Goal: Task Accomplishment & Management: Use online tool/utility

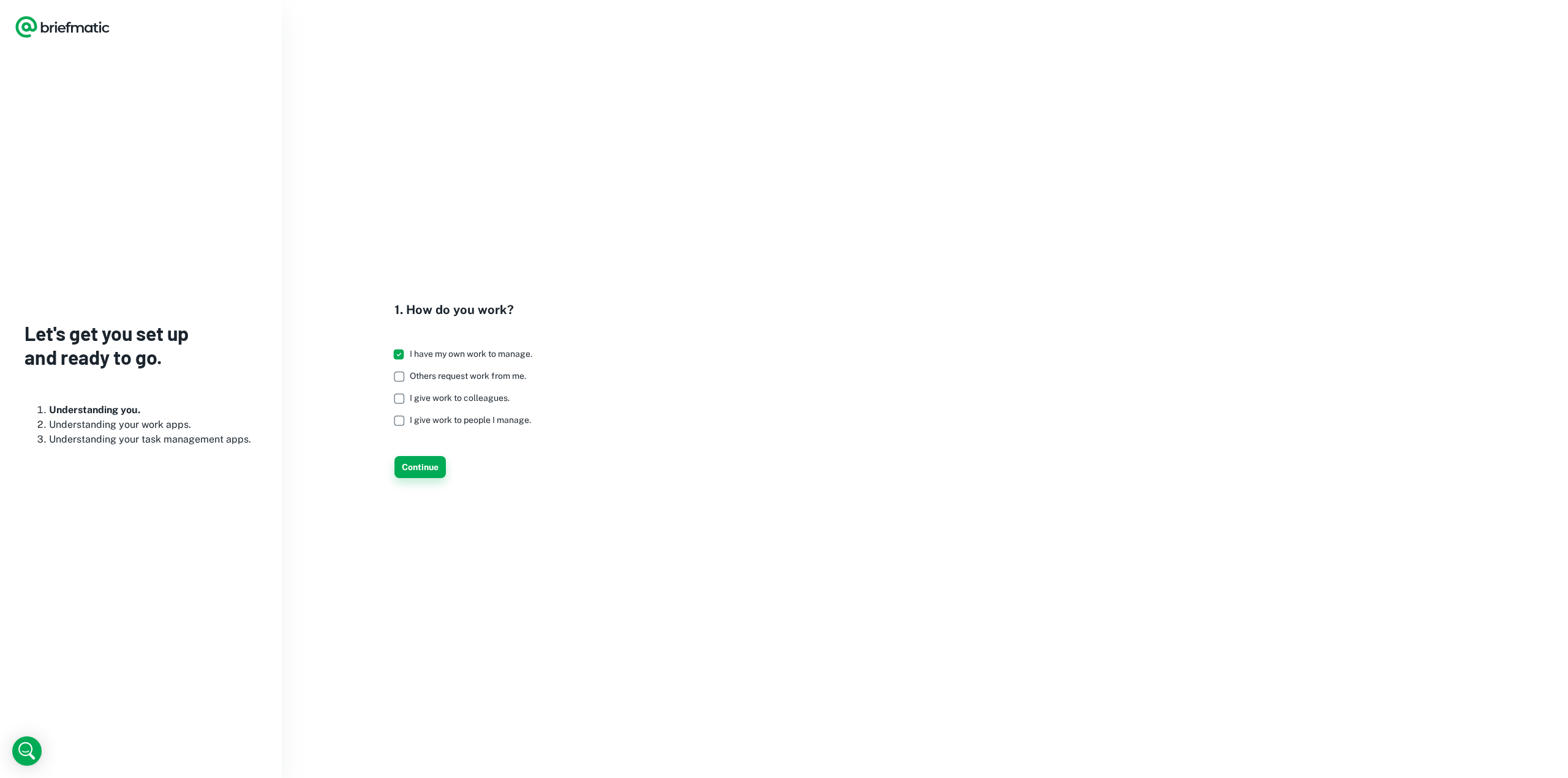
click at [429, 474] on button "Continue" at bounding box center [420, 468] width 51 height 22
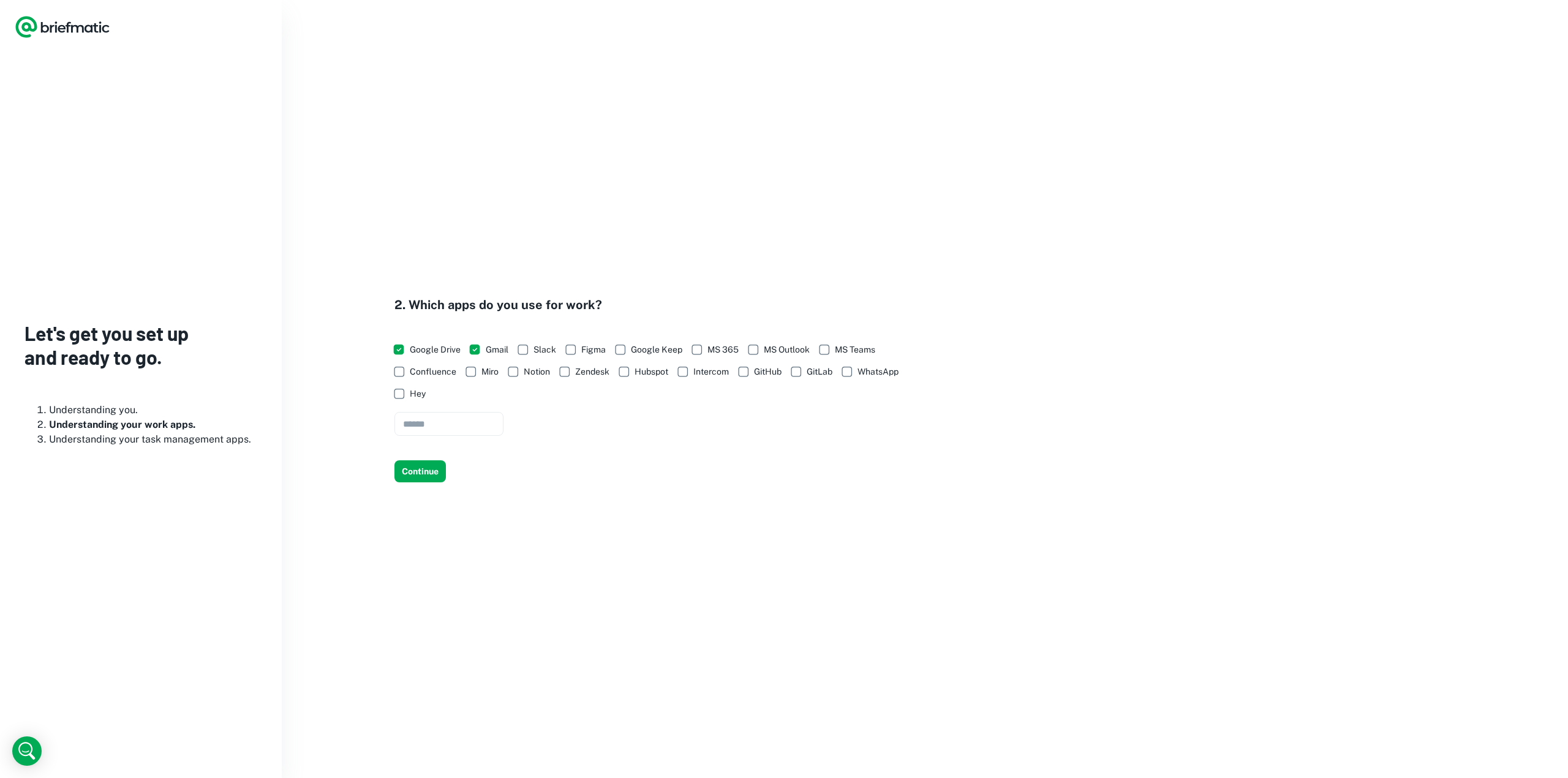
click at [429, 474] on button "Continue" at bounding box center [420, 472] width 51 height 22
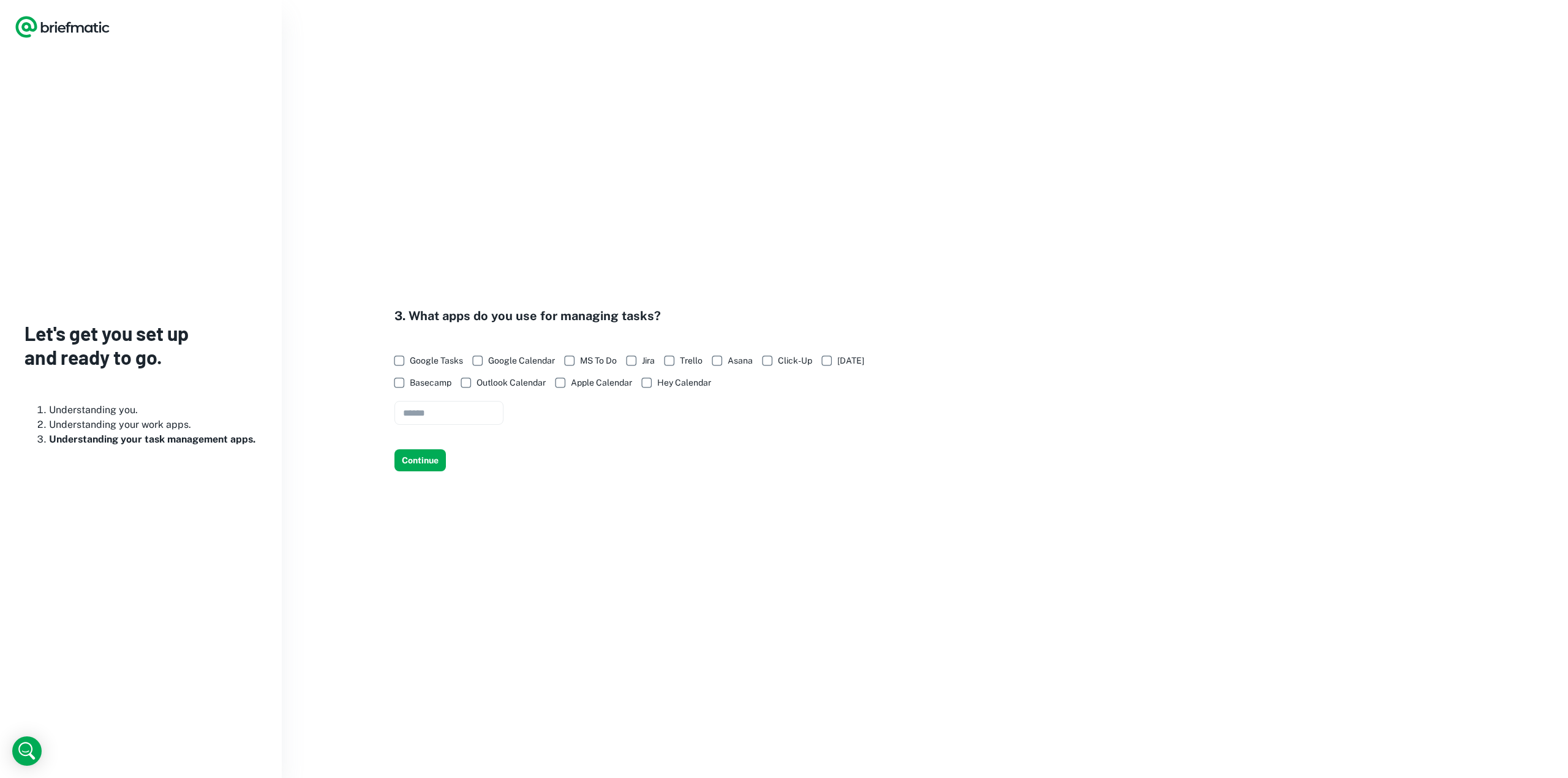
click at [429, 474] on div "3. What apps do you use for managing tasks? Google Tasks Google Calendar MS To …" at bounding box center [925, 389] width 1287 height 778
click at [429, 466] on button "Continue" at bounding box center [420, 461] width 51 height 22
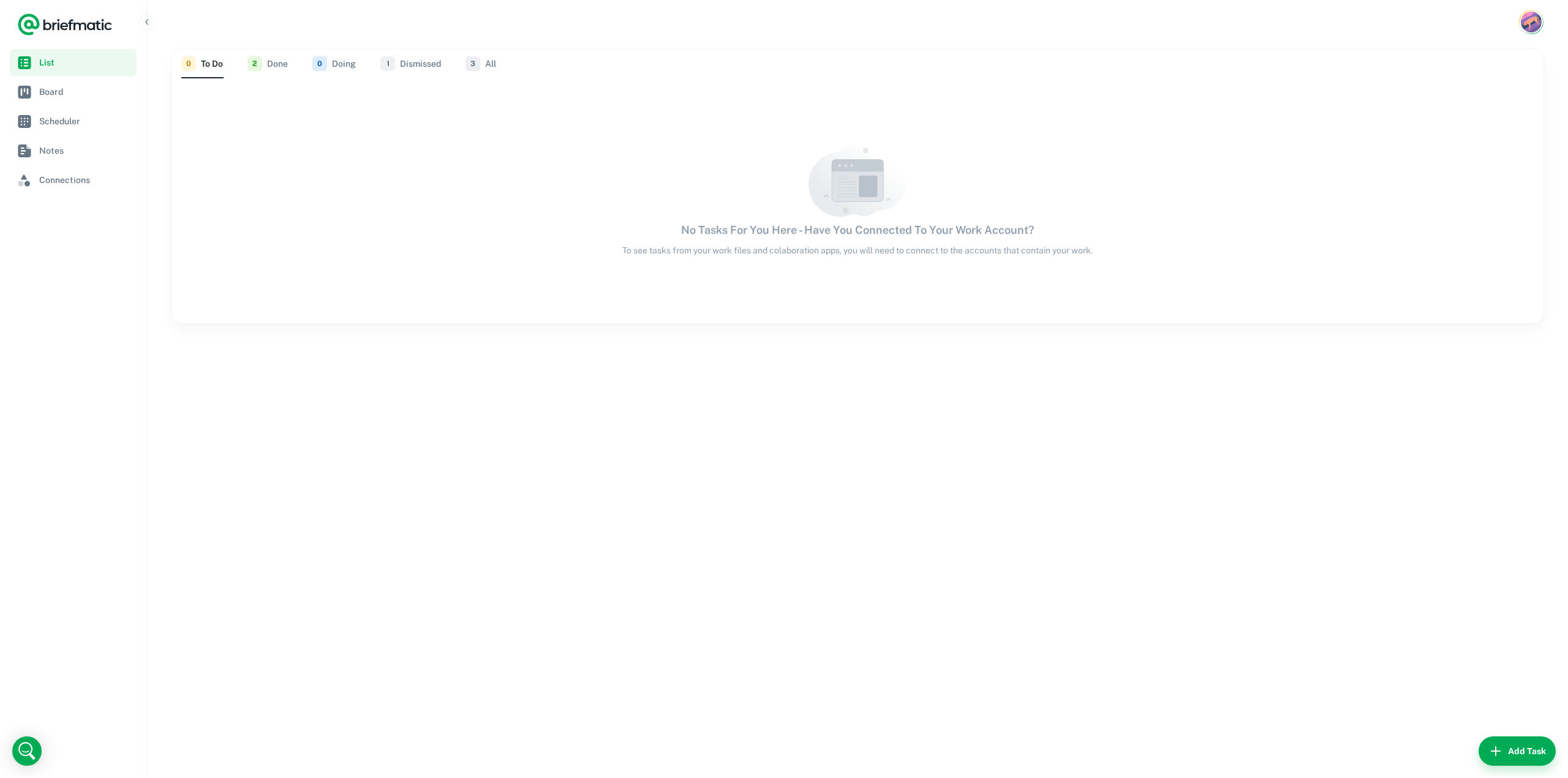
click at [399, 366] on div "0 To Do 2 Done 0 Doing 1 Dismissed 3 All No Tasks For You Here - Have You Conne…" at bounding box center [857, 411] width 1421 height 734
click at [394, 363] on div "0 To Do 2 Done 0 Doing 1 Dismissed 3 All No Tasks For You Here - Have You Conne…" at bounding box center [857, 411] width 1421 height 734
click at [325, 322] on div "No Tasks For You Here - Have You Connected To Your Work Account? To see tasks f…" at bounding box center [858, 201] width 1372 height 245
click at [414, 217] on div "No Tasks For You Here - Have You Connected To Your Work Account? To see tasks f…" at bounding box center [858, 200] width 1372 height 112
click at [750, 249] on p "To see tasks from your work files and colaboration apps, you will need to conne…" at bounding box center [858, 250] width 470 height 14
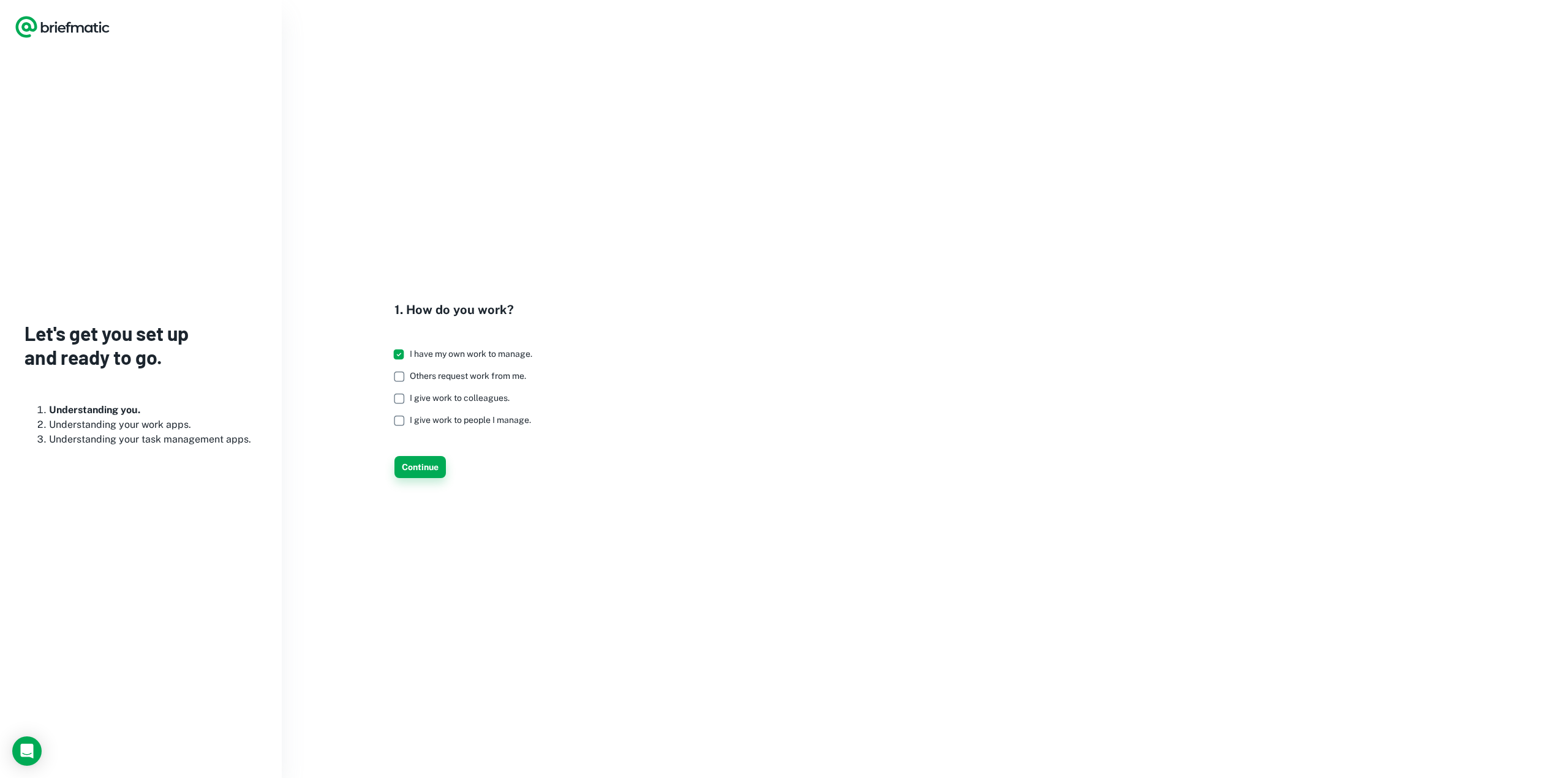
click at [411, 465] on button "Continue" at bounding box center [420, 468] width 51 height 22
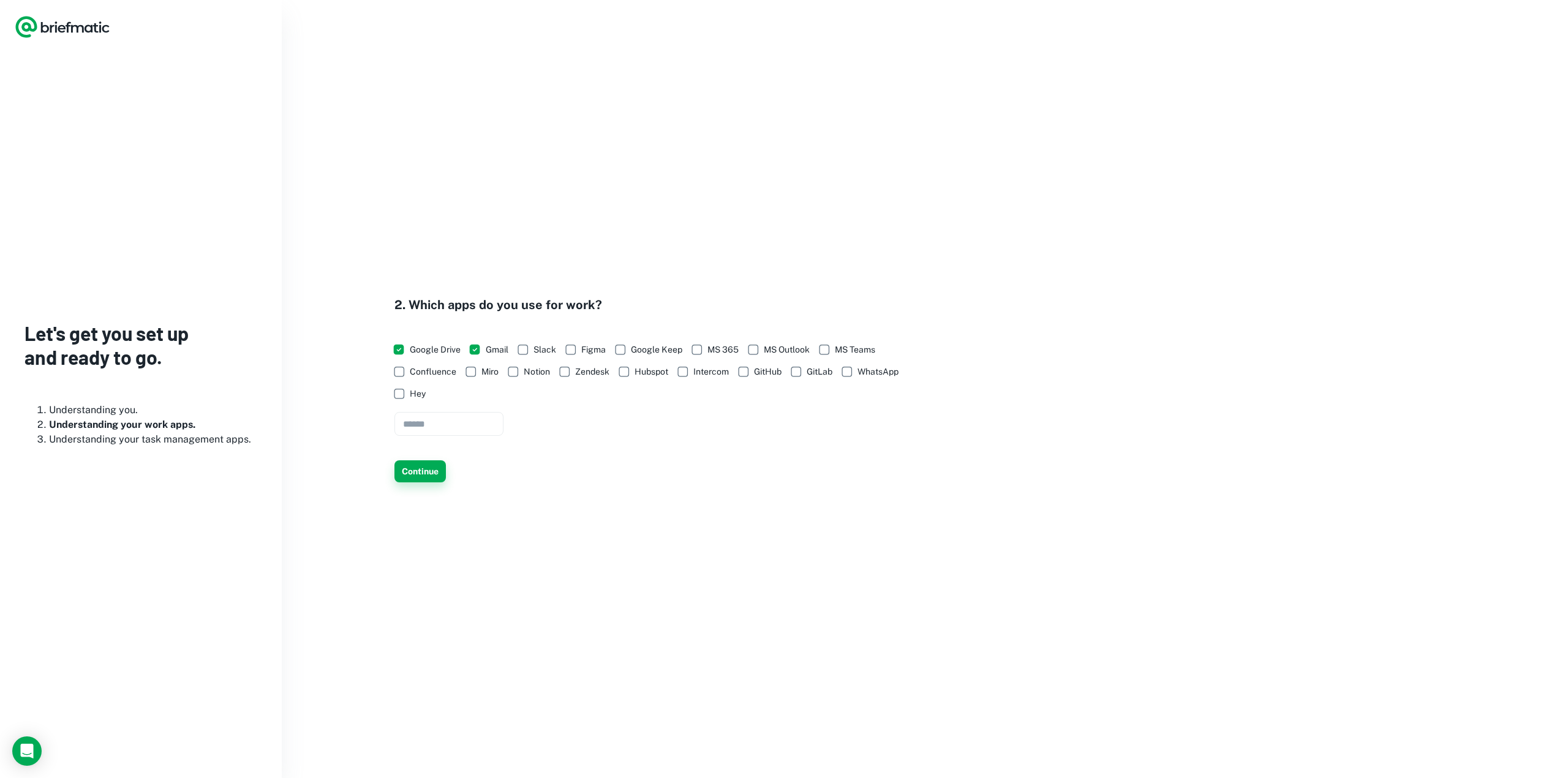
click at [422, 471] on button "Continue" at bounding box center [420, 472] width 51 height 22
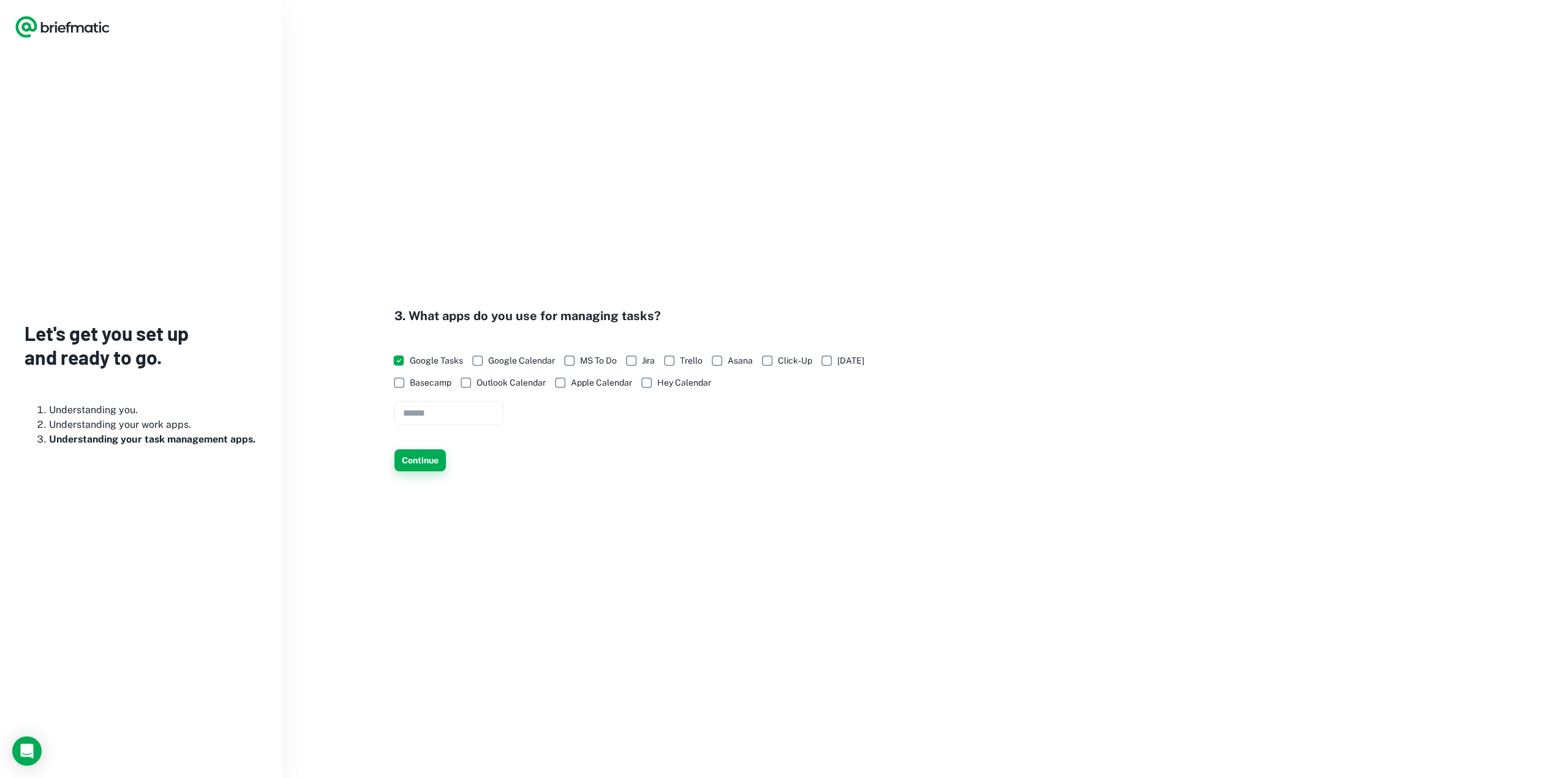
click at [419, 454] on button "Continue" at bounding box center [420, 461] width 51 height 22
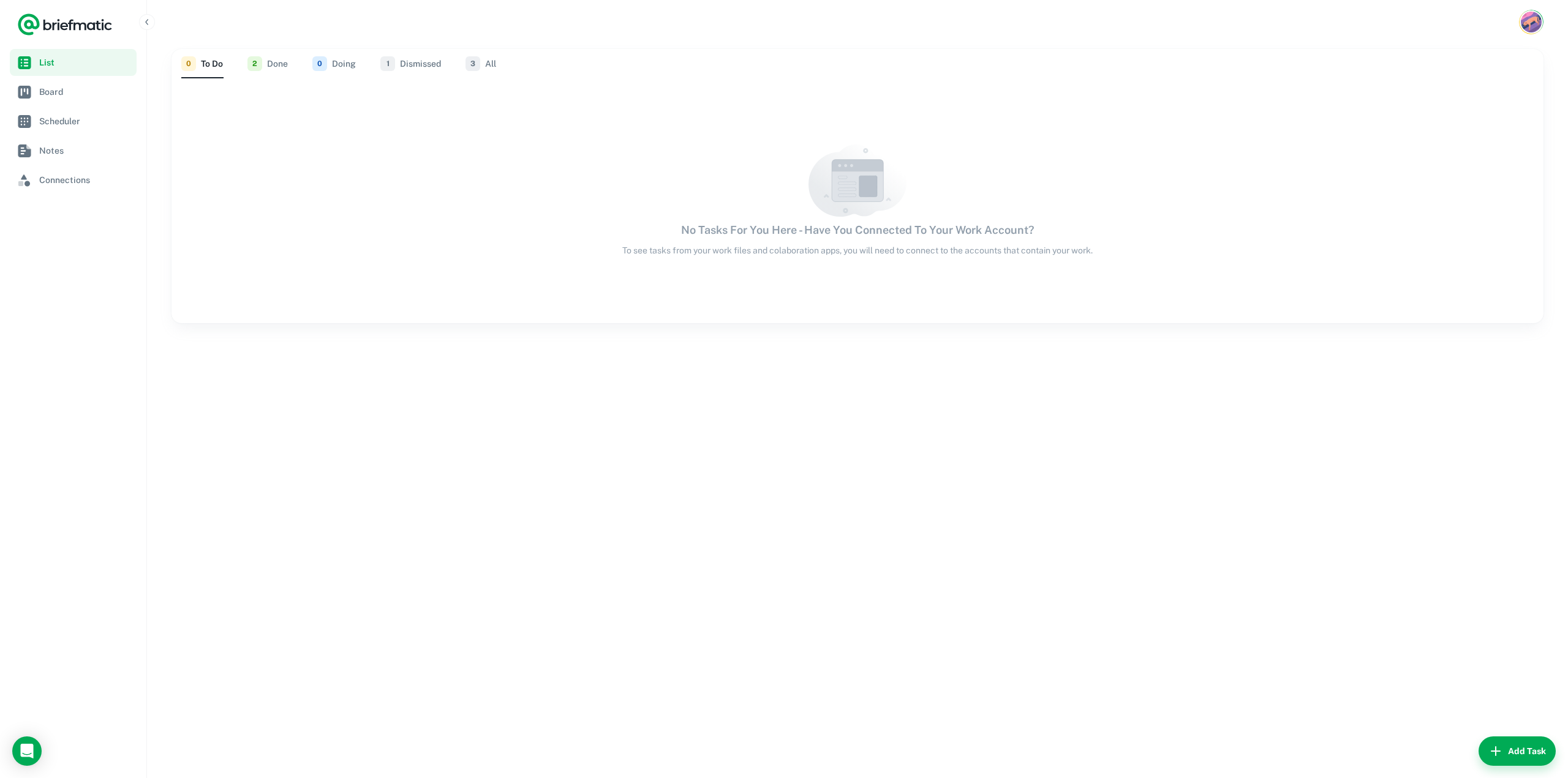
click at [264, 74] on button "2 Done" at bounding box center [267, 63] width 40 height 29
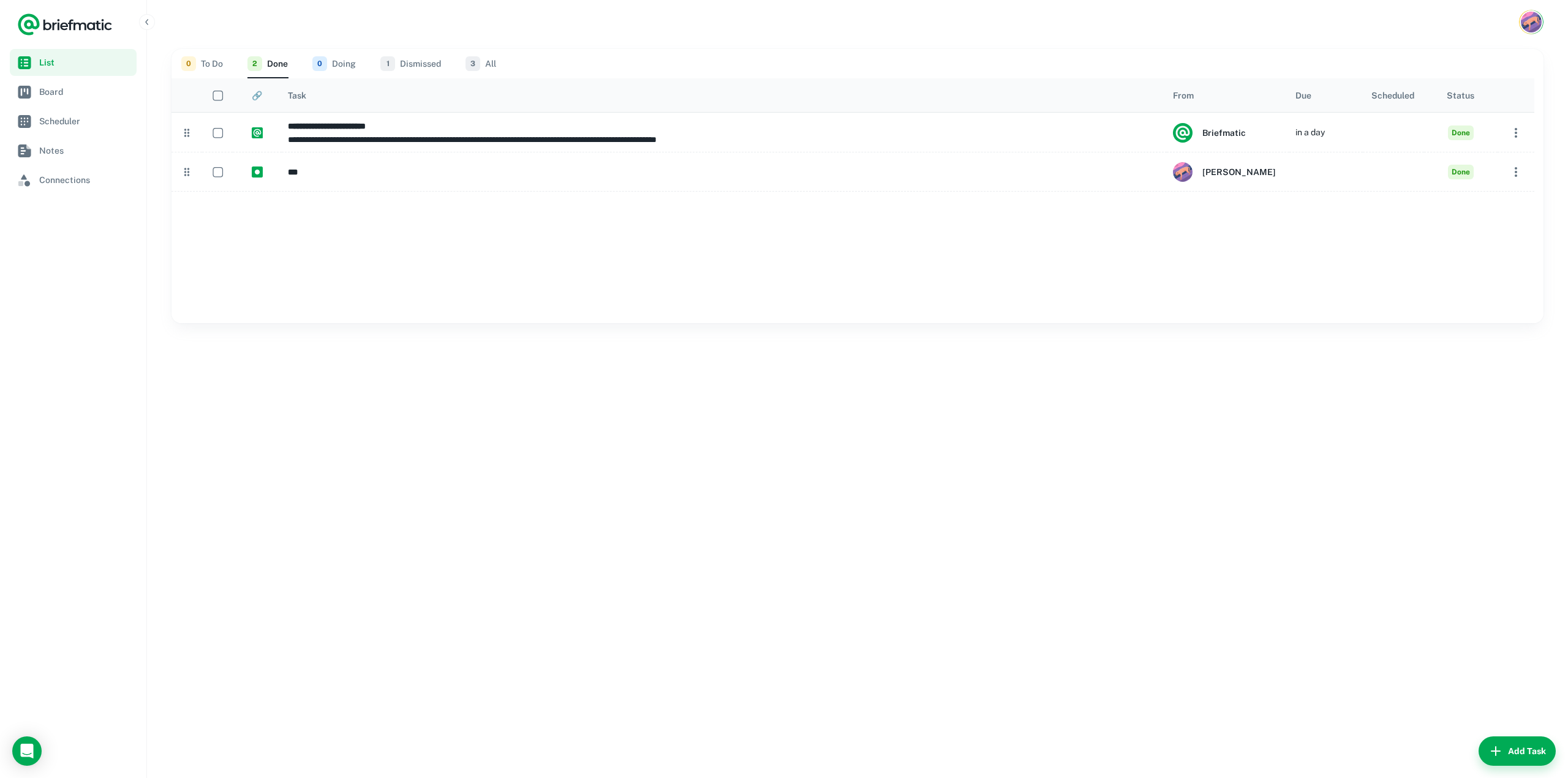
click at [332, 68] on button "0 Doing" at bounding box center [334, 63] width 44 height 29
